Goal: Task Accomplishment & Management: Complete application form

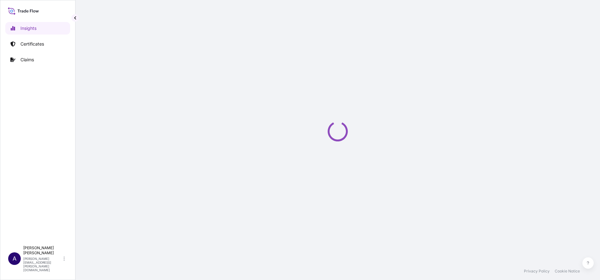
select select "2025"
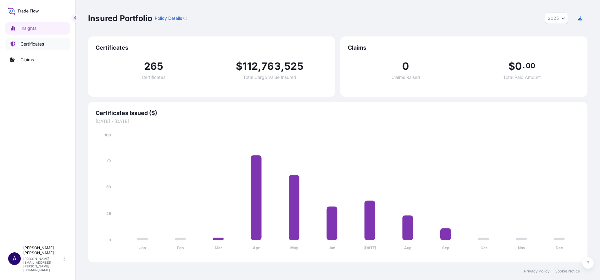
click at [26, 45] on p "Certificates" at bounding box center [32, 44] width 24 height 6
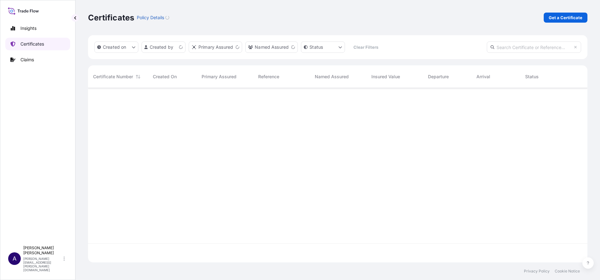
scroll to position [171, 492]
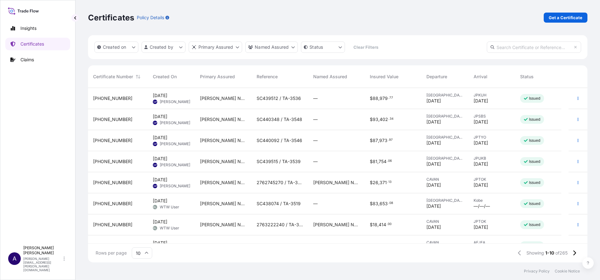
click at [558, 46] on input "text" at bounding box center [534, 46] width 94 height 11
paste input "[PHONE_NUMBER]"
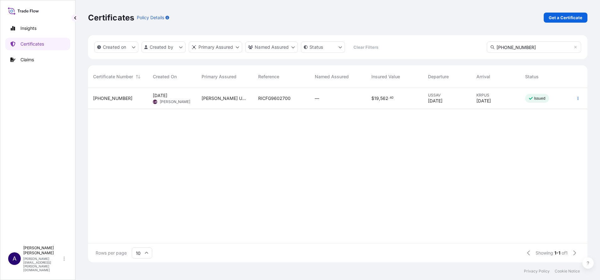
type input "[PHONE_NUMBER]"
click at [103, 96] on span "[PHONE_NUMBER]" at bounding box center [112, 98] width 39 height 6
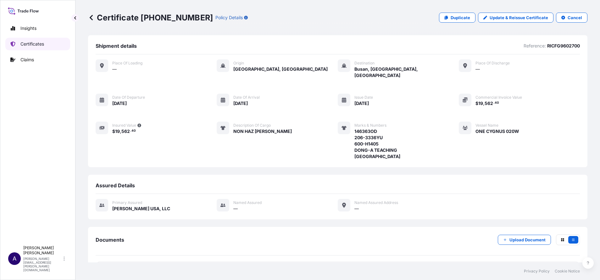
click at [29, 43] on p "Certificates" at bounding box center [32, 44] width 24 height 6
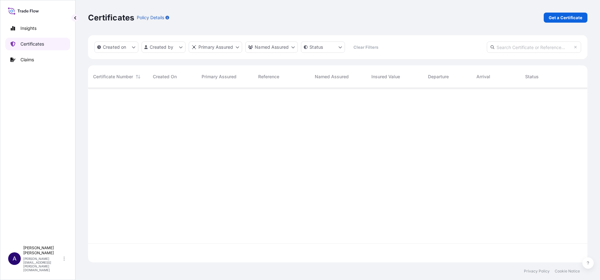
scroll to position [171, 492]
click at [553, 19] on p "Get a Certificate" at bounding box center [565, 17] width 34 height 6
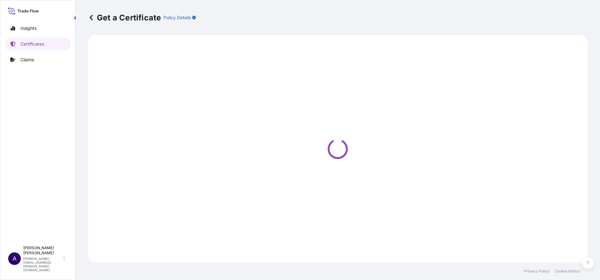
select select "Sea"
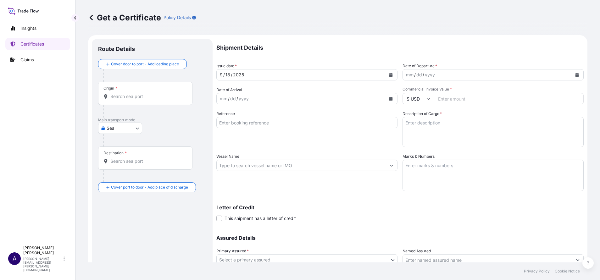
click at [157, 98] on input "Origin *" at bounding box center [147, 96] width 74 height 6
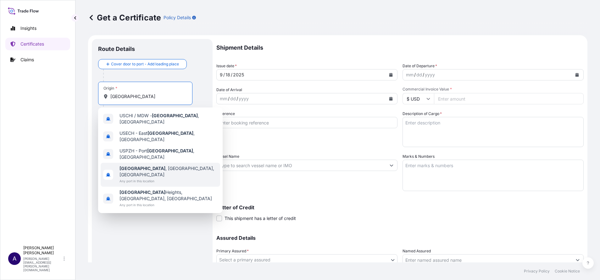
click at [137, 166] on b "[GEOGRAPHIC_DATA]" at bounding box center [142, 168] width 46 height 5
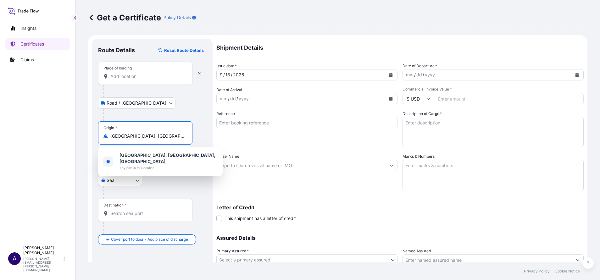
drag, startPoint x: 141, startPoint y: 135, endPoint x: 106, endPoint y: 131, distance: 35.8
click at [106, 131] on div "Origin * [GEOGRAPHIC_DATA], [GEOGRAPHIC_DATA], [GEOGRAPHIC_DATA]" at bounding box center [145, 132] width 94 height 23
paste input "Savannah"
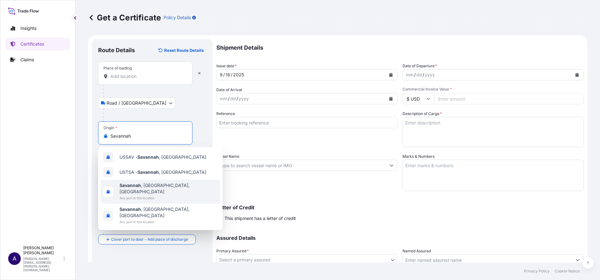
click at [145, 185] on span "[GEOGRAPHIC_DATA] , [GEOGRAPHIC_DATA], [GEOGRAPHIC_DATA]" at bounding box center [168, 188] width 98 height 13
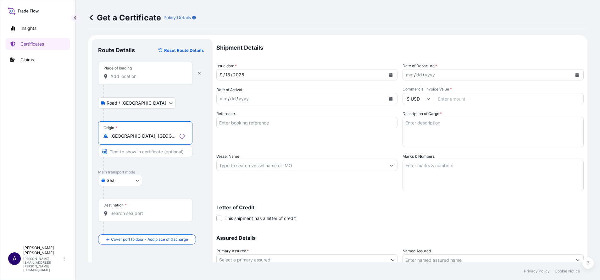
type input "[GEOGRAPHIC_DATA], [GEOGRAPHIC_DATA], [GEOGRAPHIC_DATA]"
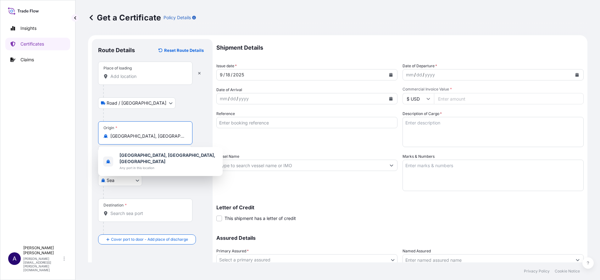
click at [134, 209] on div "Destination *" at bounding box center [145, 210] width 94 height 23
click at [134, 210] on input "Destination *" at bounding box center [147, 213] width 74 height 6
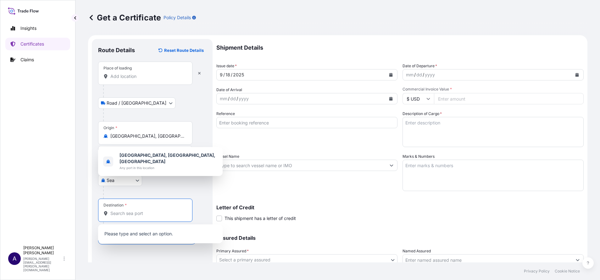
paste input "Busan"
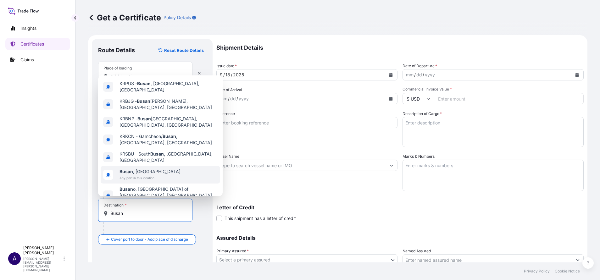
click at [137, 175] on span "Any port in this location" at bounding box center [149, 178] width 61 height 6
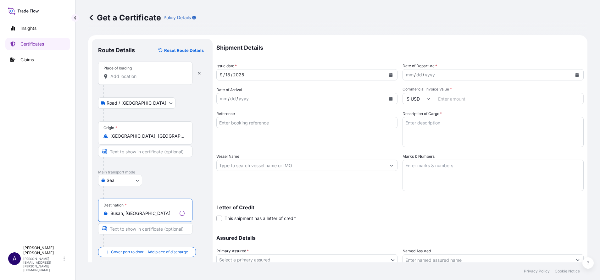
type input "Busan, [GEOGRAPHIC_DATA]"
click at [179, 183] on div "[GEOGRAPHIC_DATA]" at bounding box center [152, 180] width 108 height 11
click at [200, 73] on icon "button" at bounding box center [199, 73] width 4 height 4
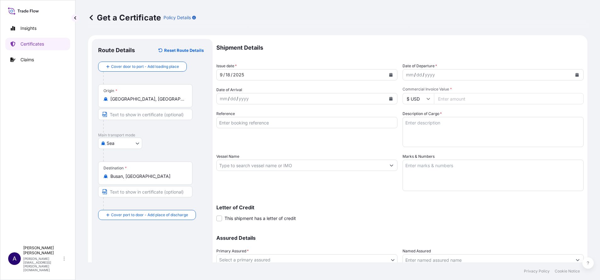
click at [389, 75] on icon "Calendar" at bounding box center [390, 75] width 3 height 4
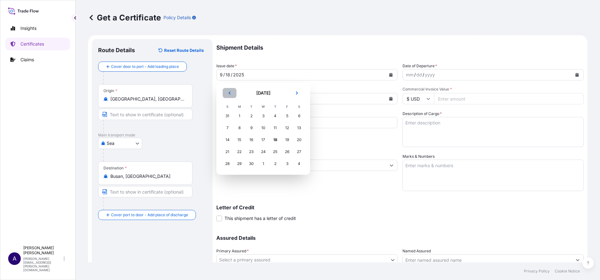
click at [227, 94] on button "Previous" at bounding box center [230, 93] width 14 height 10
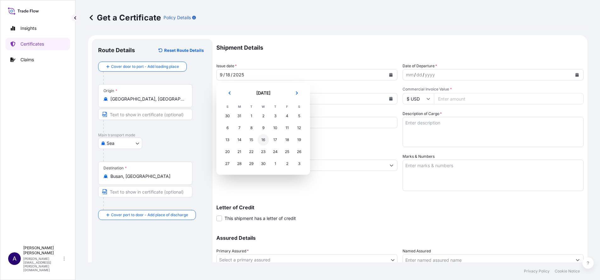
click at [265, 140] on div "16" at bounding box center [262, 139] width 11 height 11
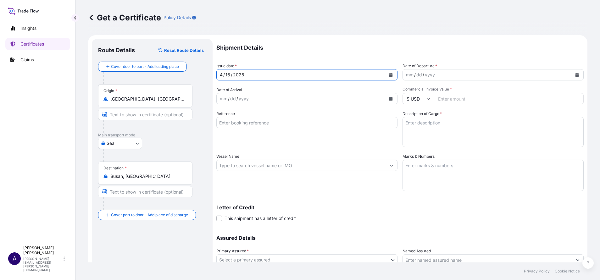
click at [388, 72] on button "Calendar" at bounding box center [391, 75] width 10 height 10
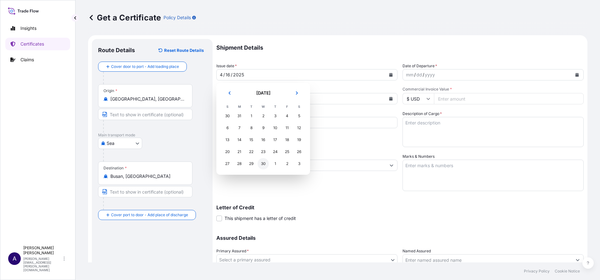
click at [265, 164] on div "30" at bounding box center [262, 163] width 11 height 11
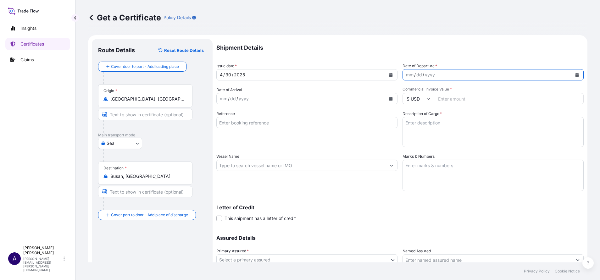
click at [575, 74] on icon "Calendar" at bounding box center [576, 75] width 3 height 4
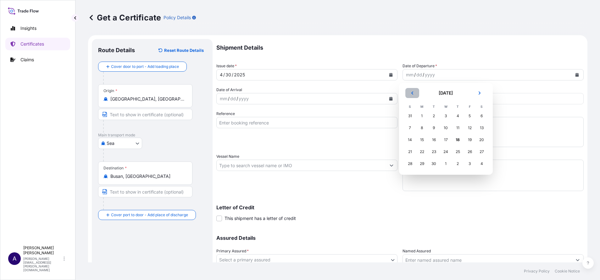
click at [413, 91] on icon "Previous" at bounding box center [412, 93] width 4 height 4
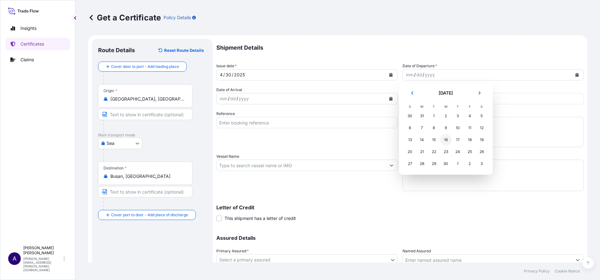
click at [444, 139] on div "16" at bounding box center [445, 139] width 11 height 11
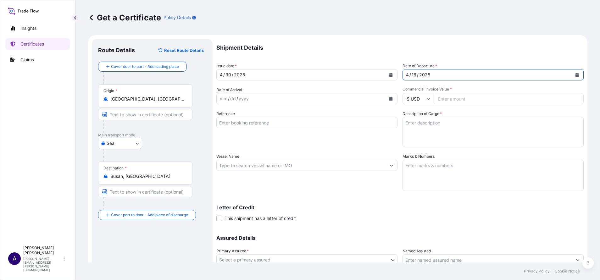
click at [507, 100] on input "Commercial Invoice Value *" at bounding box center [509, 98] width 150 height 11
click at [470, 102] on input "Commercial Invoice Value *" at bounding box center [509, 98] width 150 height 11
paste input "19562.40"
type input "19562.40"
click at [250, 125] on input "Reference" at bounding box center [306, 122] width 181 height 11
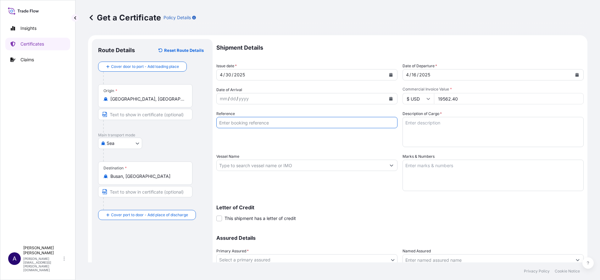
paste input "RICFG9602700"
type input "RICFG9602700"
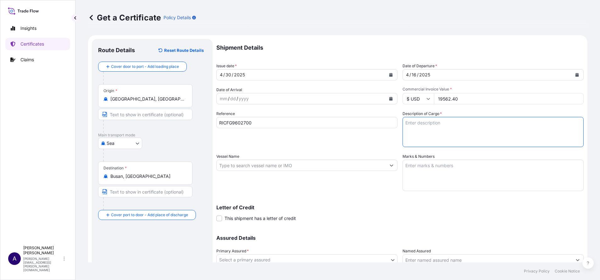
click at [411, 130] on textarea "Description of Cargo *" at bounding box center [492, 132] width 181 height 30
paste textarea "NON HAZ [PERSON_NAME]"
type textarea "NON HAZ [PERSON_NAME]"
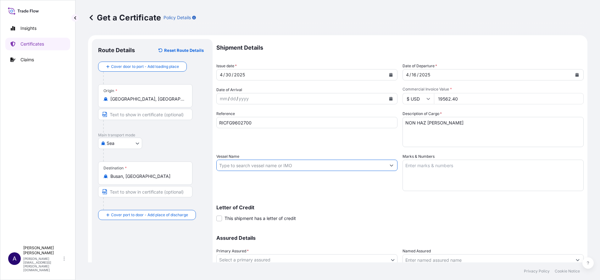
click at [264, 166] on input "Vessel Name" at bounding box center [301, 165] width 169 height 11
paste input "ONE CYGNUS 020W"
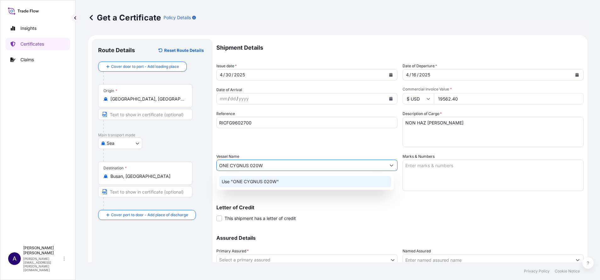
click at [253, 180] on p "Use "ONE CYGNUS 020W"" at bounding box center [250, 182] width 57 height 6
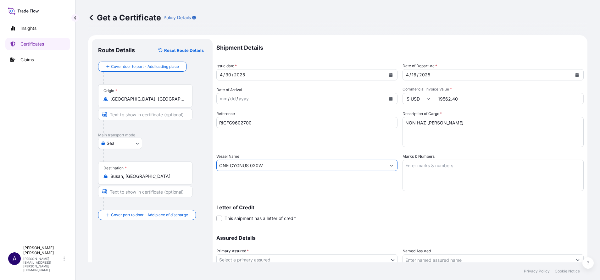
type input "ONE CYGNUS 020W"
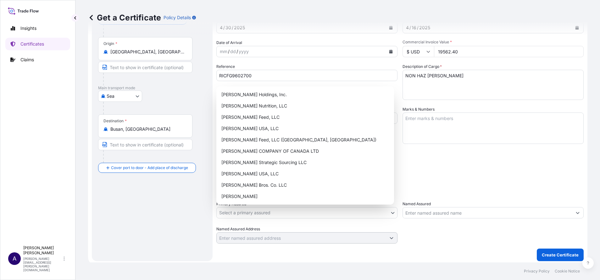
click at [388, 212] on body "Insights Certificates Claims A [PERSON_NAME] [PERSON_NAME][EMAIL_ADDRESS][PERSO…" at bounding box center [300, 140] width 600 height 280
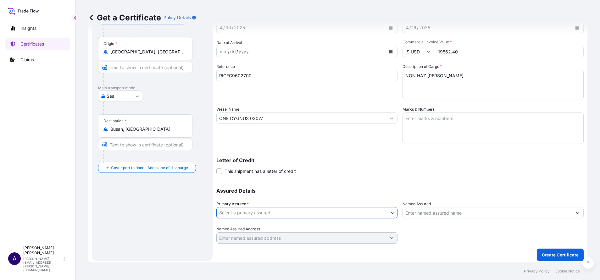
click at [390, 214] on body "Insights Certificates Claims A [PERSON_NAME] [PERSON_NAME][EMAIL_ADDRESS][PERSO…" at bounding box center [300, 140] width 600 height 280
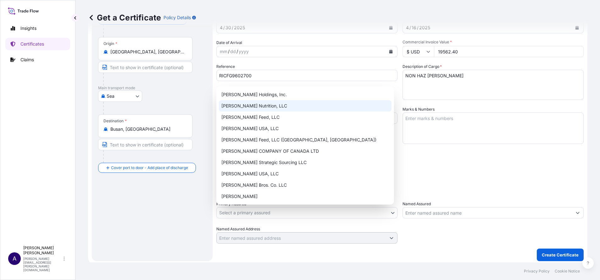
click at [287, 103] on div "[PERSON_NAME] Nutrition, LLC" at bounding box center [305, 105] width 173 height 11
select select "31733"
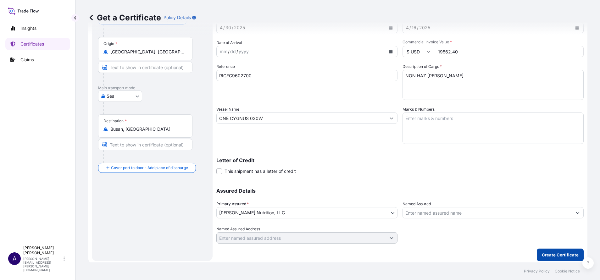
click at [557, 256] on p "Create Certificate" at bounding box center [560, 255] width 37 height 6
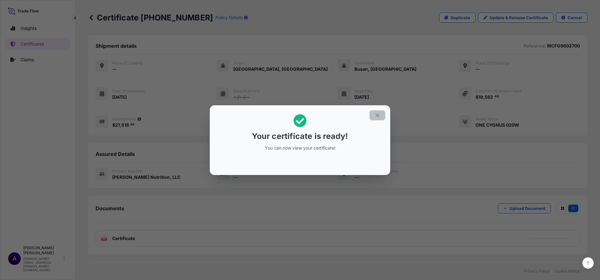
click at [379, 113] on icon "button" at bounding box center [377, 116] width 6 height 6
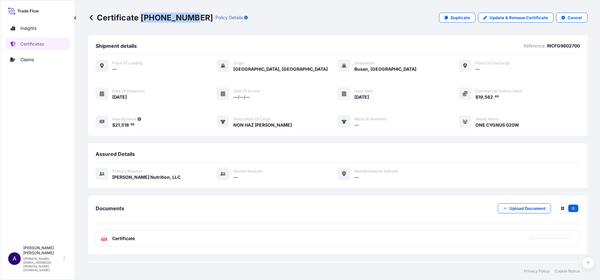
drag, startPoint x: 189, startPoint y: 18, endPoint x: 141, endPoint y: 14, distance: 47.7
click at [141, 14] on p "Certificate [PHONE_NUMBER]" at bounding box center [150, 18] width 125 height 10
copy p "[PHONE_NUMBER]"
click at [36, 40] on link "Certificates" at bounding box center [37, 44] width 65 height 13
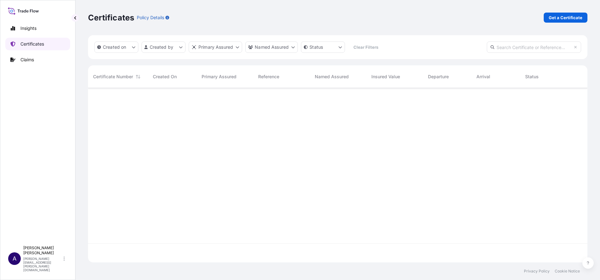
scroll to position [171, 492]
click at [548, 49] on input "text" at bounding box center [534, 46] width 94 height 11
paste input "[PHONE_NUMBER]"
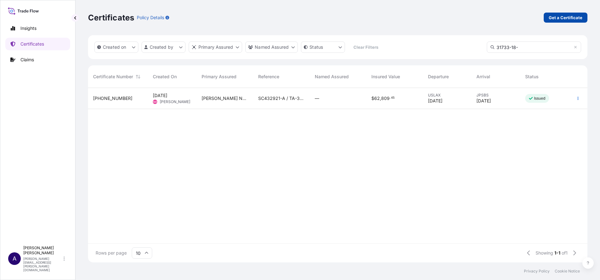
type input "31733-18-"
click at [559, 21] on link "Get a Certificate" at bounding box center [565, 18] width 44 height 10
select select "Sea"
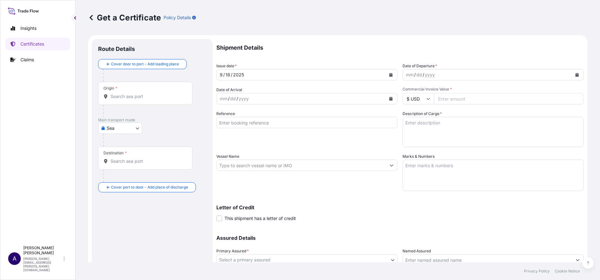
click at [151, 100] on div "Origin *" at bounding box center [145, 93] width 94 height 23
click at [151, 100] on input "Origin *" at bounding box center [147, 96] width 74 height 6
paste input "[GEOGRAPHIC_DATA]"
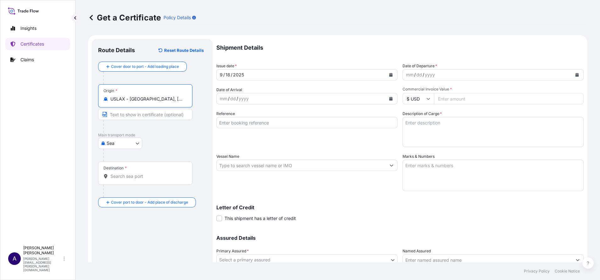
type input "USLAX - [GEOGRAPHIC_DATA], [GEOGRAPHIC_DATA]"
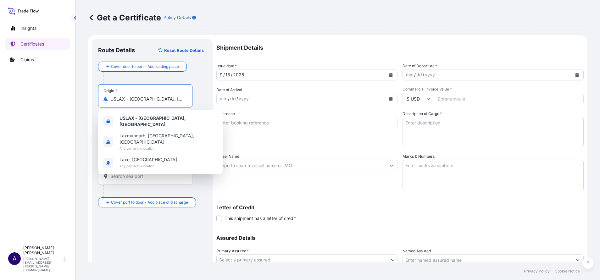
click at [149, 174] on input "Destination *" at bounding box center [147, 176] width 74 height 6
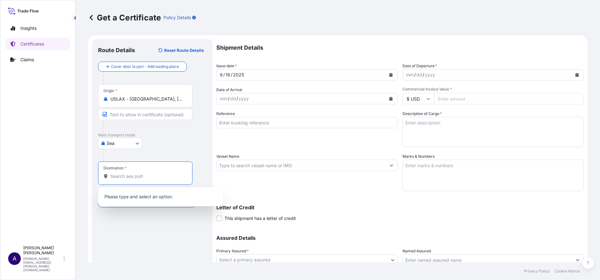
paste input "Shibushi"
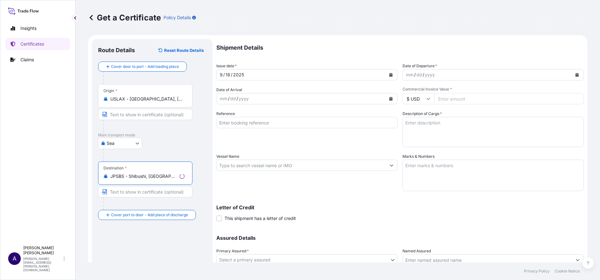
type input "JPSBS - Shibushi, [GEOGRAPHIC_DATA]"
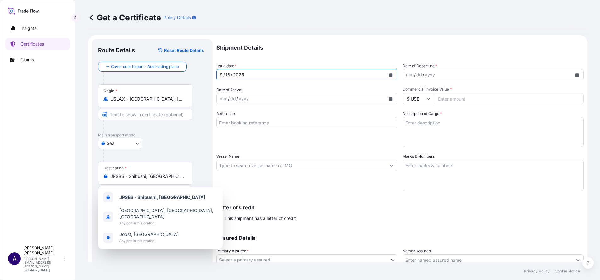
click at [389, 76] on icon "Calendar" at bounding box center [390, 75] width 3 height 4
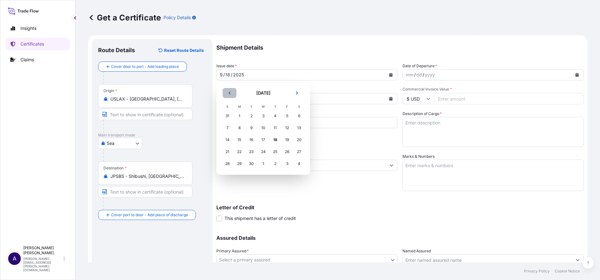
click at [227, 94] on button "Previous" at bounding box center [230, 93] width 14 height 10
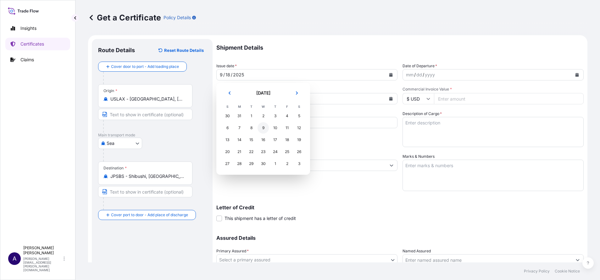
click at [262, 128] on div "9" at bounding box center [262, 127] width 11 height 11
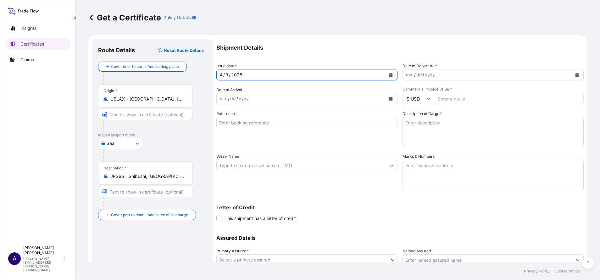
click at [575, 74] on icon "Calendar" at bounding box center [577, 75] width 4 height 4
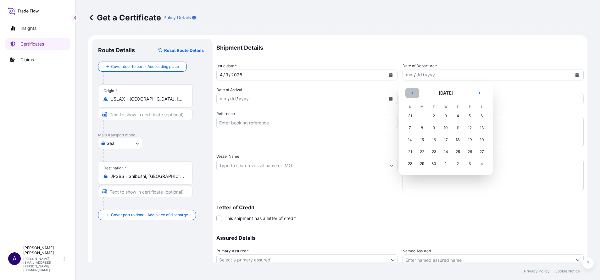
click at [411, 93] on icon "Previous" at bounding box center [412, 92] width 2 height 3
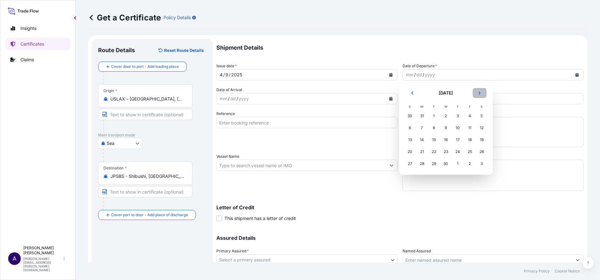
click at [484, 93] on button "Next" at bounding box center [479, 93] width 14 height 10
click at [458, 129] on div "8" at bounding box center [457, 127] width 11 height 11
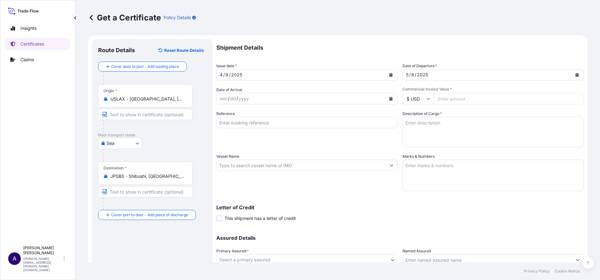
click at [490, 101] on input "Commercial Invoice Value *" at bounding box center [509, 98] width 150 height 11
paste input "57099.50"
type input "57099.50"
click at [293, 120] on input "Reference" at bounding box center [306, 122] width 181 height 11
paste input "SC432921-A / TA-3419-A"
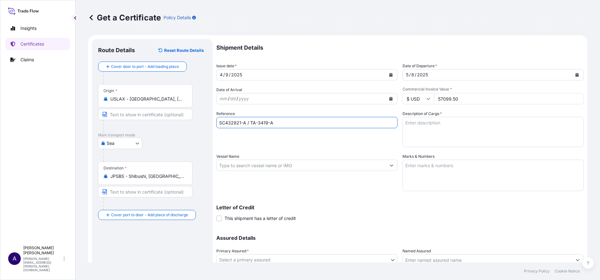
type input "SC432921-A / TA-3419-A"
click at [427, 135] on textarea "Description of Cargo *" at bounding box center [492, 132] width 181 height 30
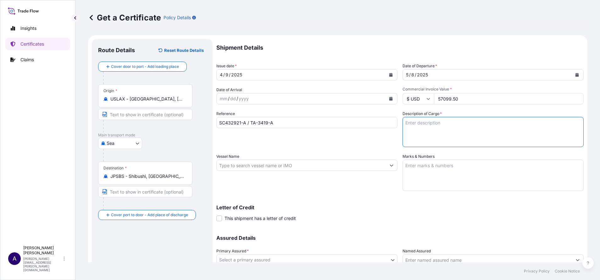
paste textarea "SOYPASS "2" (ANIMAL FEED) IN BULK"
type textarea "SOYPASS "2" (ANIMAL FEED) IN BULK"
click at [368, 225] on div "Shipment Details Issue date * [DATE] Date of Departure * [DATE] Date of Arrival…" at bounding box center [399, 165] width 367 height 252
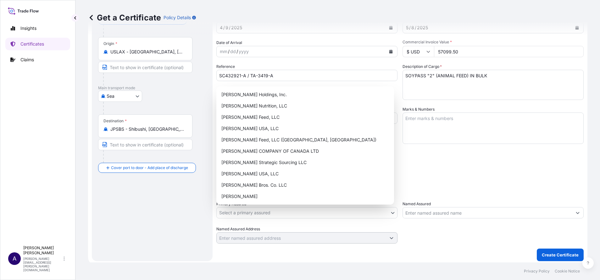
click at [390, 214] on body "Insights Certificates Claims A [PERSON_NAME] [PERSON_NAME][EMAIL_ADDRESS][PERSO…" at bounding box center [300, 140] width 600 height 280
click at [283, 107] on div "[PERSON_NAME] Nutrition, LLC" at bounding box center [305, 105] width 173 height 11
select select "31733"
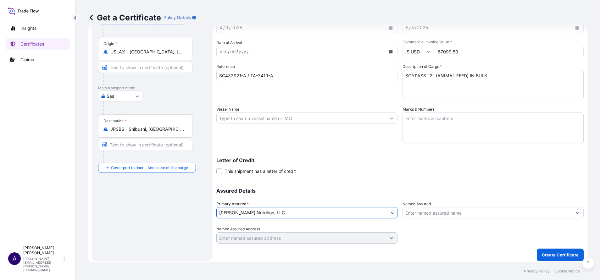
click at [265, 280] on html "Insights Certificates Claims A [PERSON_NAME] [PERSON_NAME][EMAIL_ADDRESS][PERSO…" at bounding box center [300, 140] width 600 height 280
click at [543, 256] on p "Create Certificate" at bounding box center [560, 255] width 37 height 6
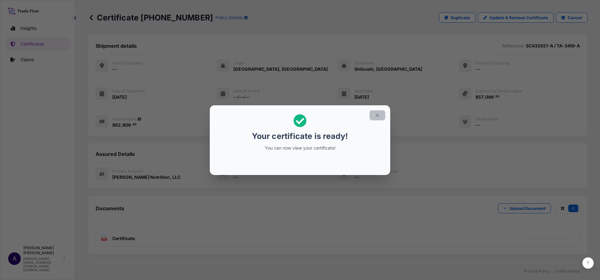
click at [378, 115] on icon "button" at bounding box center [377, 116] width 6 height 6
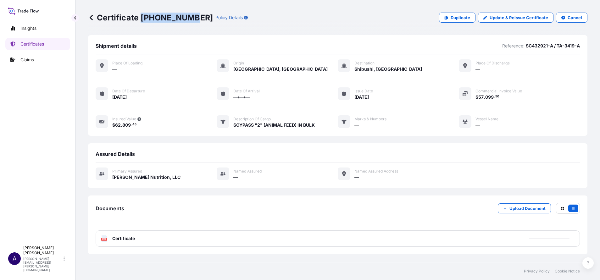
drag, startPoint x: 188, startPoint y: 16, endPoint x: 141, endPoint y: 14, distance: 46.9
click at [141, 14] on p "Certificate [PHONE_NUMBER]" at bounding box center [150, 18] width 125 height 10
copy p "[PHONE_NUMBER]"
click at [29, 44] on p "Certificates" at bounding box center [32, 44] width 24 height 6
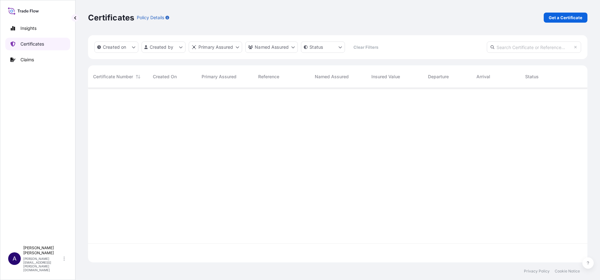
scroll to position [171, 492]
click at [564, 17] on p "Get a Certificate" at bounding box center [565, 17] width 34 height 6
select select "Sea"
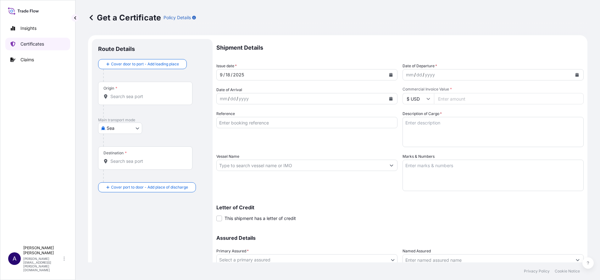
click at [32, 47] on p "Certificates" at bounding box center [32, 44] width 24 height 6
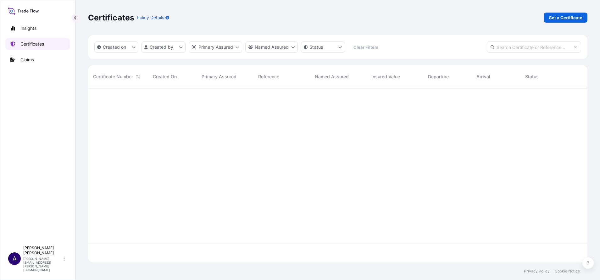
scroll to position [171, 492]
click at [536, 42] on input "text" at bounding box center [534, 46] width 94 height 11
paste input "[PHONE_NUMBER]"
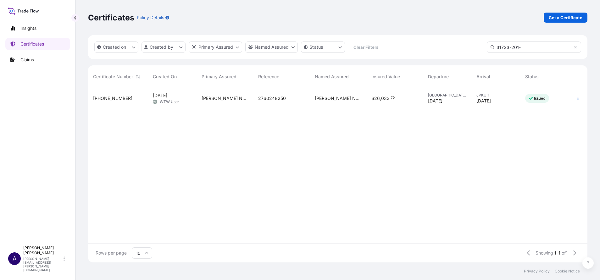
type input "31733-201-"
click at [109, 96] on span "[PHONE_NUMBER]" at bounding box center [112, 98] width 39 height 6
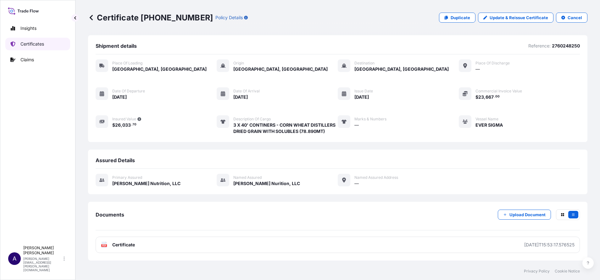
click at [30, 41] on link "Certificates" at bounding box center [37, 44] width 65 height 13
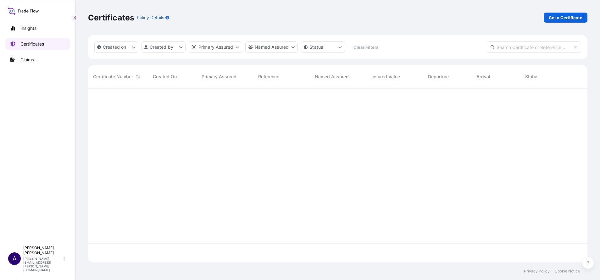
scroll to position [171, 492]
click at [574, 15] on p "Get a Certificate" at bounding box center [565, 17] width 34 height 6
select select "Sea"
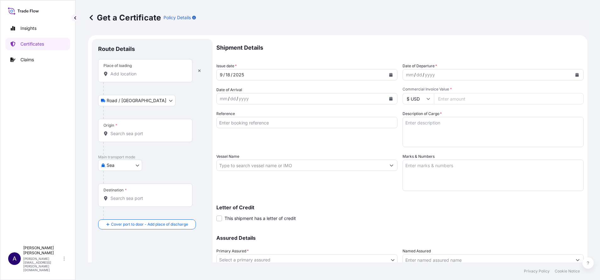
click at [125, 75] on input "Place of loading" at bounding box center [147, 74] width 74 height 6
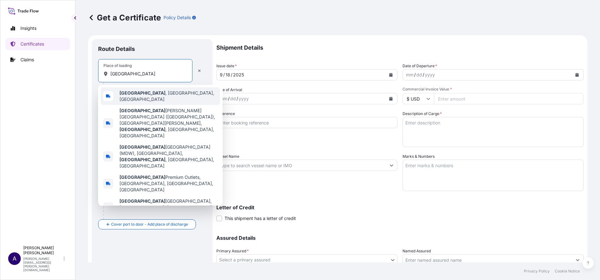
click at [131, 90] on div "[GEOGRAPHIC_DATA] , [GEOGRAPHIC_DATA], [GEOGRAPHIC_DATA]" at bounding box center [160, 96] width 119 height 18
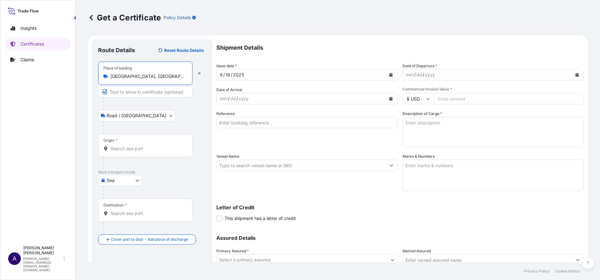
type input "[GEOGRAPHIC_DATA], [GEOGRAPHIC_DATA], [GEOGRAPHIC_DATA]"
click at [127, 145] on div "Origin *" at bounding box center [145, 145] width 94 height 23
click at [127, 146] on input "Origin *" at bounding box center [147, 149] width 74 height 6
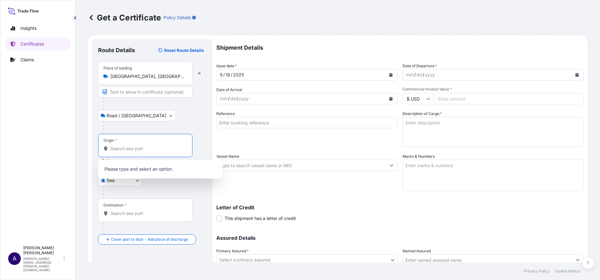
click at [165, 146] on input "Origin * Please select an origin" at bounding box center [147, 149] width 74 height 6
paste input "[GEOGRAPHIC_DATA]"
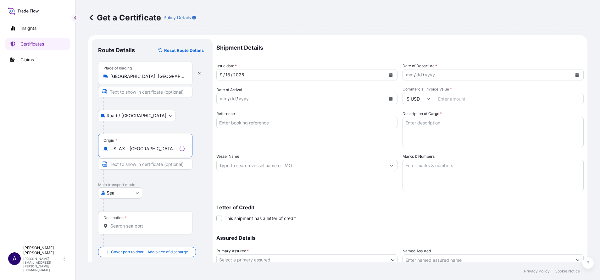
type input "USLAX - [GEOGRAPHIC_DATA], [GEOGRAPHIC_DATA]"
click at [149, 221] on div "Destination *" at bounding box center [145, 222] width 94 height 23
click at [149, 223] on input "Destination *" at bounding box center [147, 226] width 74 height 6
click at [139, 221] on div "Destination *" at bounding box center [145, 222] width 94 height 23
click at [139, 223] on input "Destination * Please select a destination" at bounding box center [147, 226] width 74 height 6
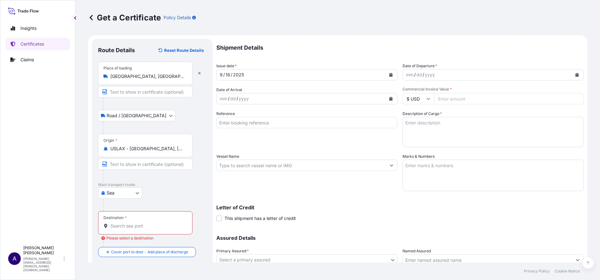
paste input "Hakata/[GEOGRAPHIC_DATA]"
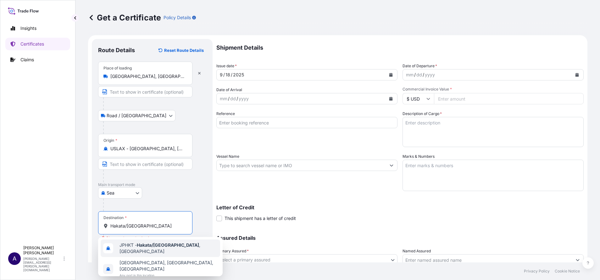
click at [137, 246] on span "JPHKT - Hakata/[GEOGRAPHIC_DATA] , [GEOGRAPHIC_DATA]" at bounding box center [168, 248] width 98 height 13
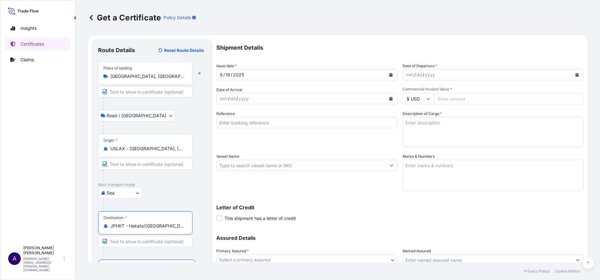
type input "JPHKT - Hakata/[GEOGRAPHIC_DATA], [GEOGRAPHIC_DATA]"
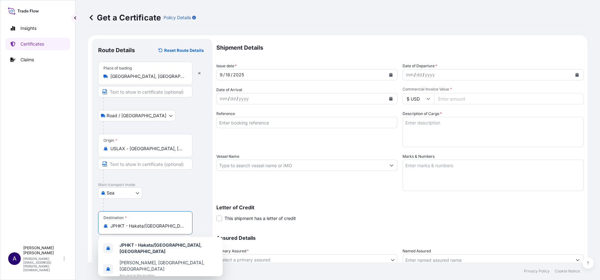
click at [388, 71] on button "Calendar" at bounding box center [391, 75] width 10 height 10
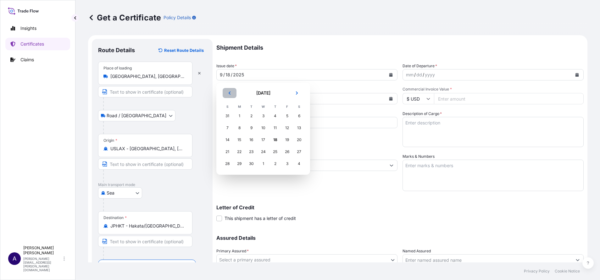
click at [227, 93] on button "Previous" at bounding box center [230, 93] width 14 height 10
click at [228, 140] on div "15" at bounding box center [227, 139] width 11 height 11
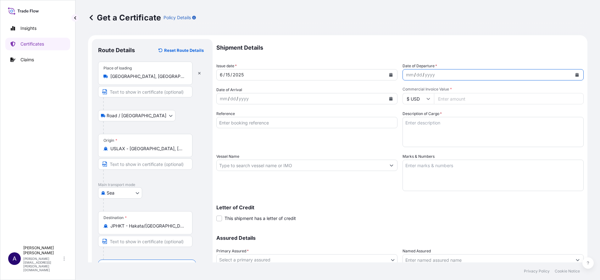
click at [575, 75] on icon "Calendar" at bounding box center [576, 75] width 3 height 4
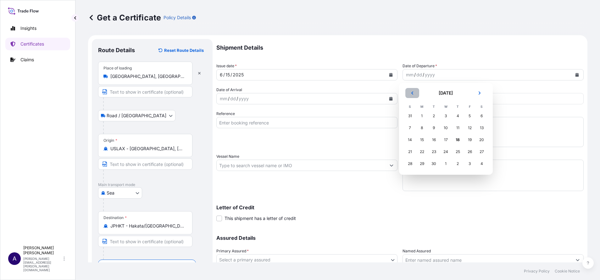
click at [412, 95] on button "Previous" at bounding box center [412, 93] width 14 height 10
click at [407, 142] on div "15" at bounding box center [409, 139] width 11 height 11
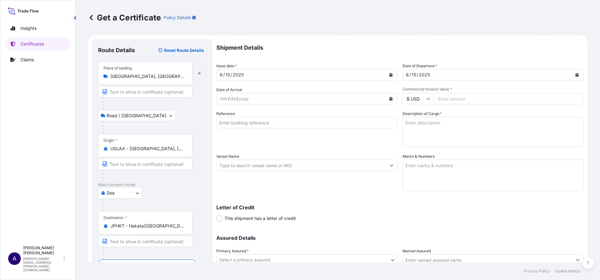
click at [451, 100] on input "Commercial Invoice Value *" at bounding box center [509, 98] width 150 height 11
paste input "35678.88"
type input "35678.88"
click at [333, 122] on input "Reference" at bounding box center [306, 122] width 181 height 11
paste input "SC430941-5 / TA-3395-5"
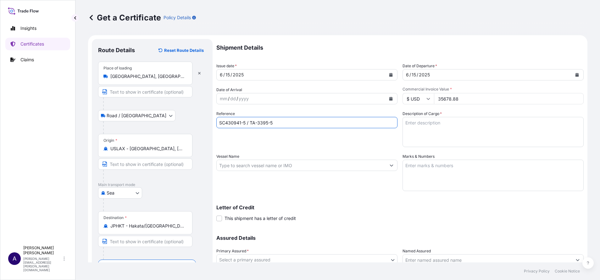
type input "SC430941-5 / TA-3395-5"
click at [461, 122] on textarea "Description of Cargo *" at bounding box center [492, 132] width 181 height 30
paste textarea "DEFATTED WHEAT GERM (ANIMAL FEED) IN TOTES"
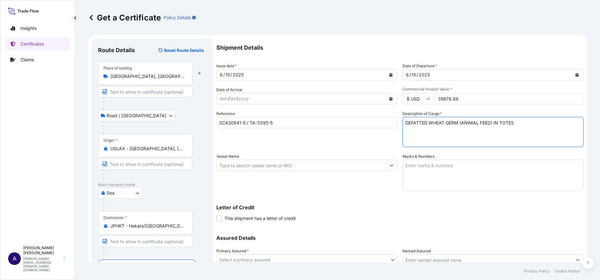
type textarea "DEFATTED WHEAT GERM (ANIMAL FEED) IN TOTES"
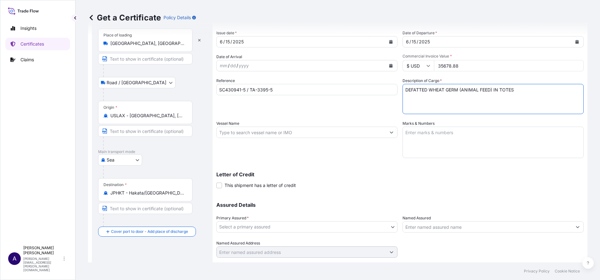
scroll to position [47, 0]
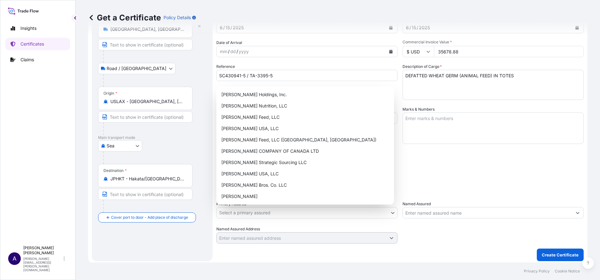
click at [382, 209] on body "Insights Certificates Claims A [PERSON_NAME] [PERSON_NAME][EMAIL_ADDRESS][PERSO…" at bounding box center [300, 140] width 600 height 280
click at [272, 102] on div "[PERSON_NAME] Nutrition, LLC" at bounding box center [305, 105] width 173 height 11
select select "31733"
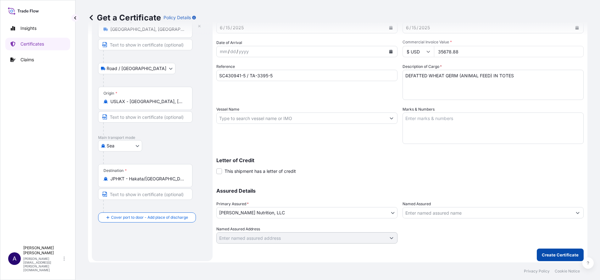
click at [544, 250] on button "Create Certificate" at bounding box center [560, 255] width 47 height 13
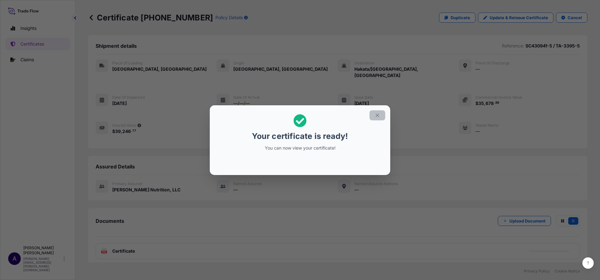
click at [375, 116] on icon "button" at bounding box center [377, 116] width 6 height 6
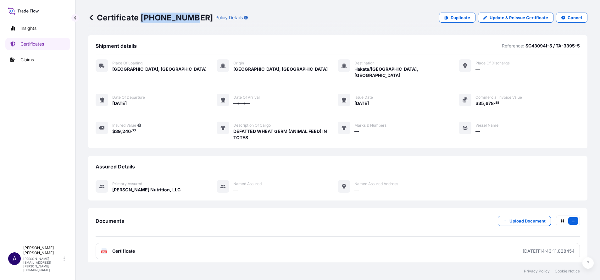
drag, startPoint x: 188, startPoint y: 17, endPoint x: 142, endPoint y: 17, distance: 45.9
click at [142, 17] on p "Certificate [PHONE_NUMBER]" at bounding box center [150, 18] width 125 height 10
copy p "[PHONE_NUMBER]"
click at [454, 13] on link "Duplicate" at bounding box center [457, 18] width 36 height 10
select select "Road / [GEOGRAPHIC_DATA]"
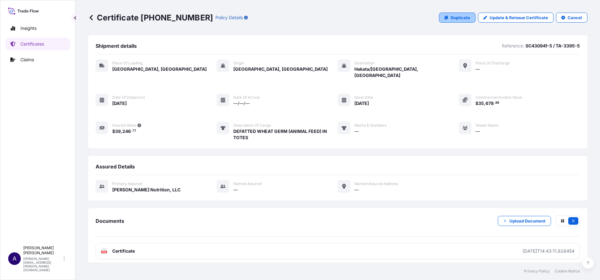
select select "Sea"
select select "31733"
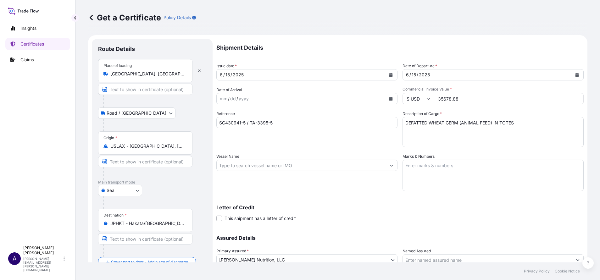
click at [151, 223] on input "JPHKT - Hakata/[GEOGRAPHIC_DATA], [GEOGRAPHIC_DATA]" at bounding box center [147, 223] width 74 height 6
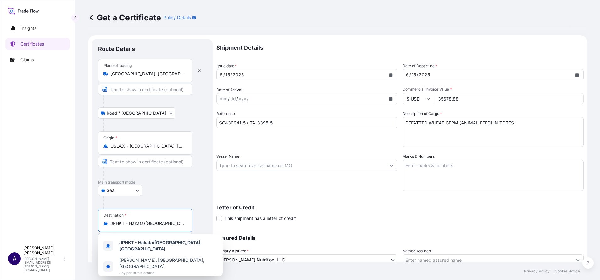
click at [151, 223] on input "JPHKT - Hakata/[GEOGRAPHIC_DATA], [GEOGRAPHIC_DATA]" at bounding box center [147, 223] width 74 height 6
paste input "[GEOGRAPHIC_DATA], [GEOGRAPHIC_DATA]"
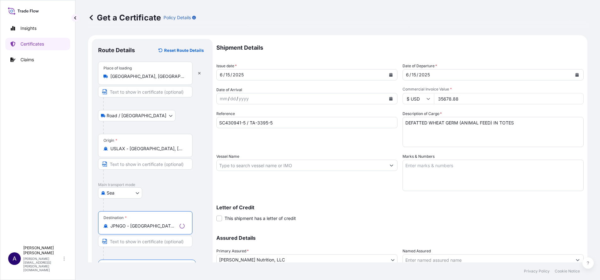
type input "JPNGO - [GEOGRAPHIC_DATA], [GEOGRAPHIC_DATA], [GEOGRAPHIC_DATA]"
drag, startPoint x: 463, startPoint y: 100, endPoint x: 429, endPoint y: 96, distance: 33.8
click at [429, 96] on div "$ USD 35678.88" at bounding box center [492, 98] width 181 height 11
paste input "57881.24"
type input "57881.24"
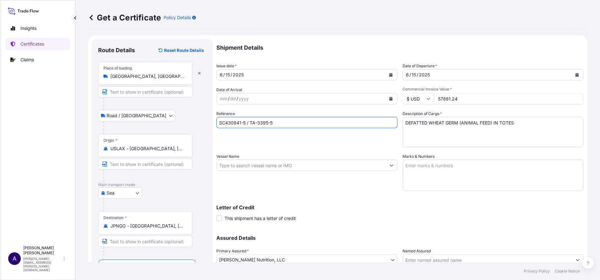
drag, startPoint x: 275, startPoint y: 126, endPoint x: 216, endPoint y: 124, distance: 58.8
click at [216, 124] on input "SC430941-5 / TA-3395-5" at bounding box center [306, 122] width 181 height 11
paste input "6022 / TA-3473"
type input "SC436022 / TA-3473"
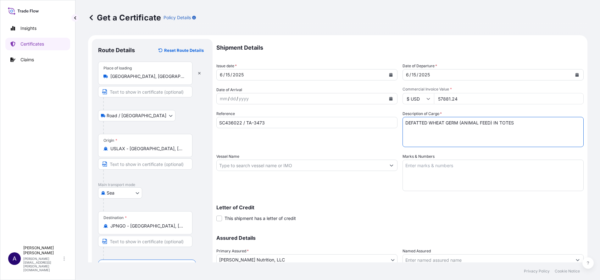
drag, startPoint x: 480, startPoint y: 121, endPoint x: 363, endPoint y: 116, distance: 117.0
click at [363, 116] on div "Shipment Details Issue date * [DATE] Date of Departure * [DATE] Date of Arrival…" at bounding box center [399, 165] width 367 height 252
paste textarea "SOYPASS "2" (ANIMAL FEED) IN BULK"
type textarea "SOYPASS "2" (ANIMAL FEED) IN BULK"
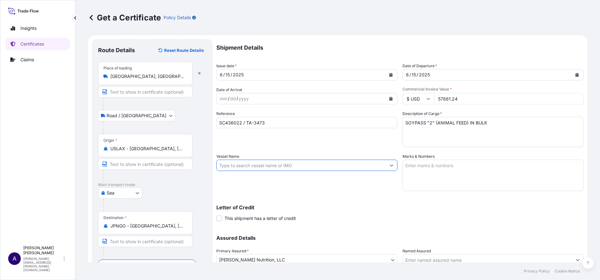
click at [257, 162] on input "Vessel Name" at bounding box center [301, 165] width 169 height 11
paste input "SC436022 / TA-3473"
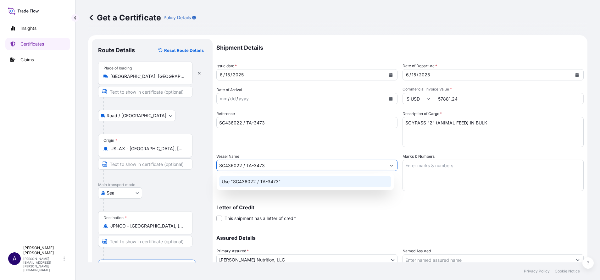
click at [244, 182] on p "Use "SC436022 / TA-3473"" at bounding box center [251, 182] width 59 height 6
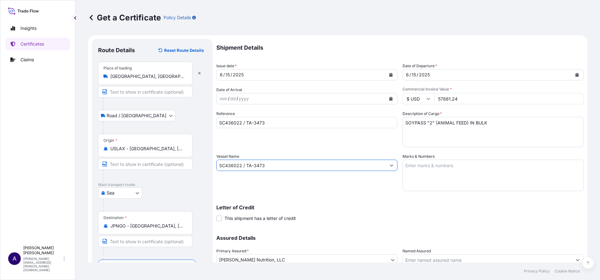
type input "SC436022 / TA-3473"
click at [379, 205] on div "Letter of Credit This shipment has a letter of credit Letter of credit * Letter…" at bounding box center [399, 209] width 367 height 24
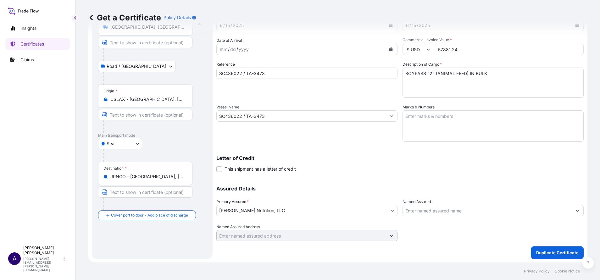
scroll to position [50, 0]
click at [547, 252] on p "Duplicate Certificate" at bounding box center [557, 252] width 42 height 6
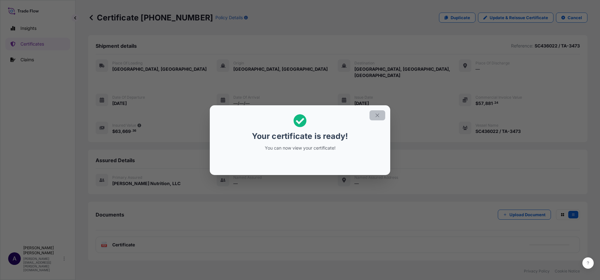
click at [378, 116] on icon "button" at bounding box center [377, 116] width 6 height 6
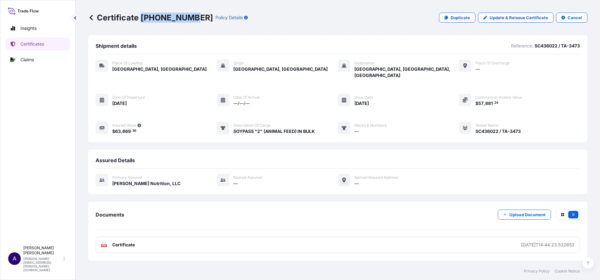
drag, startPoint x: 189, startPoint y: 15, endPoint x: 142, endPoint y: 17, distance: 46.9
click at [142, 17] on p "Certificate [PHONE_NUMBER]" at bounding box center [150, 18] width 125 height 10
copy p "[PHONE_NUMBER]"
click at [26, 41] on link "Certificates" at bounding box center [37, 44] width 65 height 13
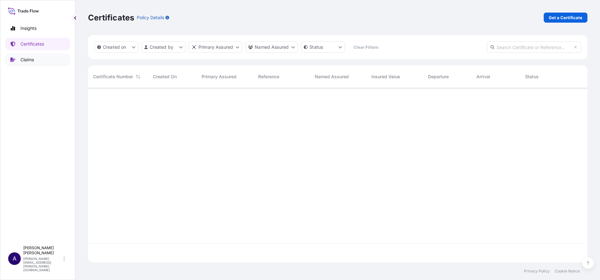
scroll to position [171, 492]
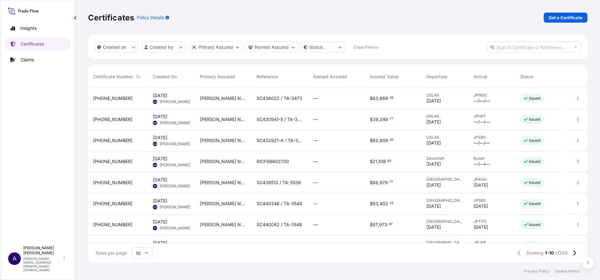
click at [535, 48] on input "text" at bounding box center [534, 46] width 94 height 11
paste input "[PHONE_NUMBER]"
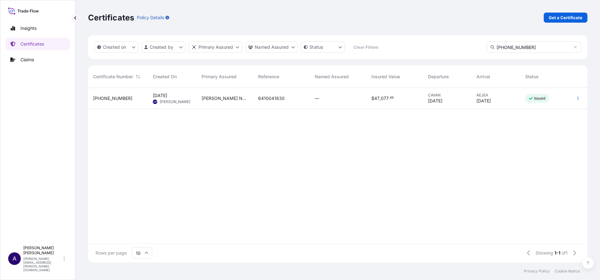
type input "[PHONE_NUMBER]"
click at [106, 98] on span "[PHONE_NUMBER]" at bounding box center [112, 98] width 39 height 6
